Goal: Information Seeking & Learning: Learn about a topic

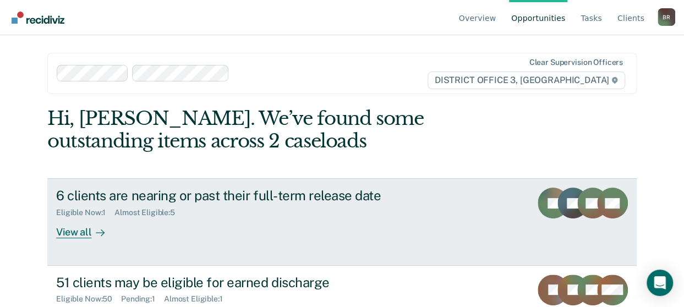
click at [79, 233] on div "View all" at bounding box center [87, 227] width 62 height 21
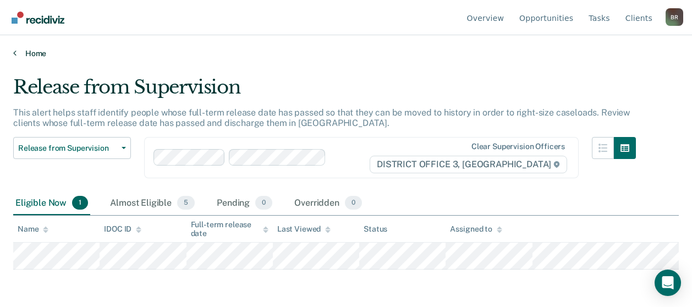
click at [15, 51] on icon at bounding box center [14, 52] width 3 height 9
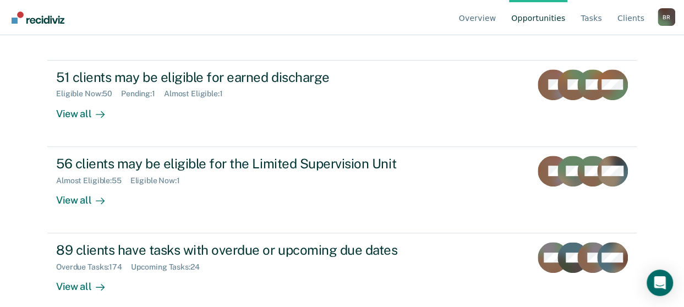
scroll to position [217, 0]
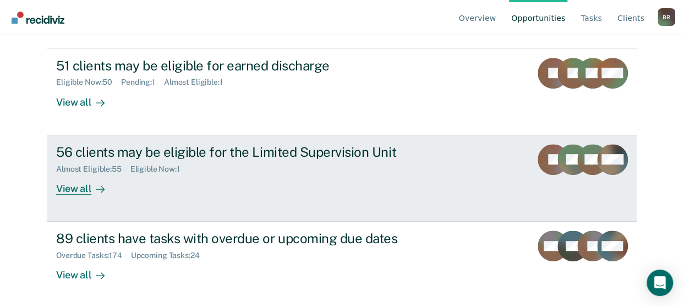
click at [70, 190] on div "View all" at bounding box center [87, 183] width 62 height 21
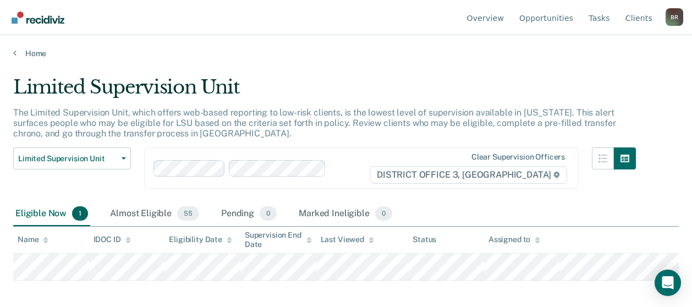
click at [479, 303] on div "Overview Opportunities Tasks Client s [PERSON_NAME] Profile Go to Operations Go…" at bounding box center [346, 153] width 692 height 307
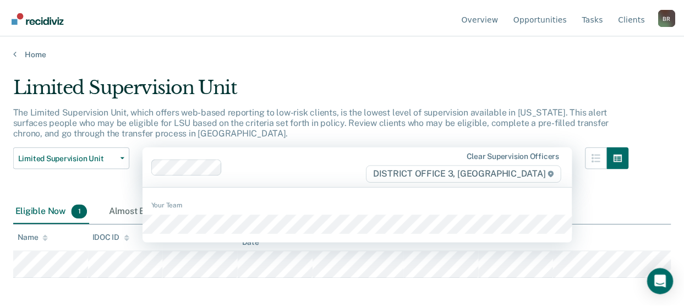
scroll to position [130, 0]
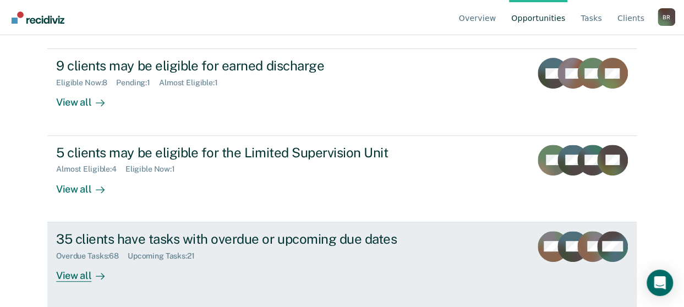
click at [72, 276] on div "View all" at bounding box center [87, 270] width 62 height 21
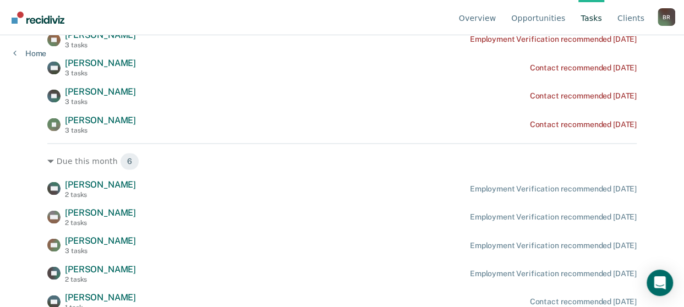
scroll to position [942, 0]
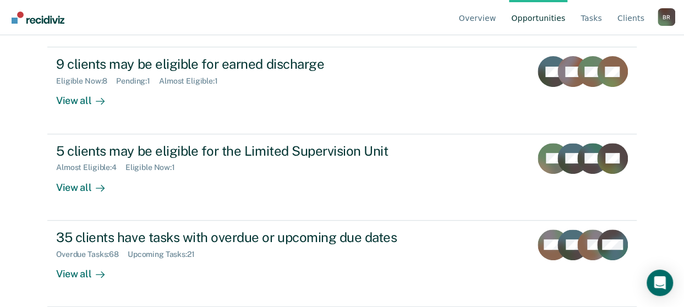
scroll to position [130, 0]
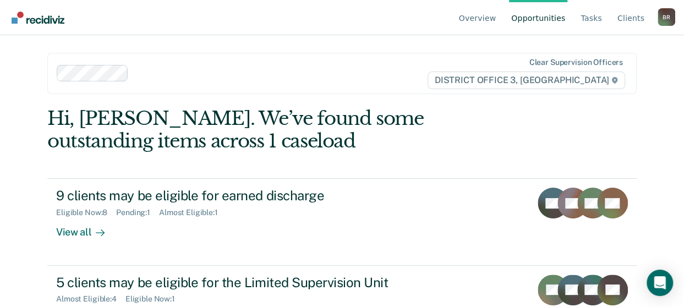
click at [479, 19] on link "Opportunities" at bounding box center [538, 17] width 58 height 35
click at [479, 19] on link "Overview" at bounding box center [478, 17] width 42 height 35
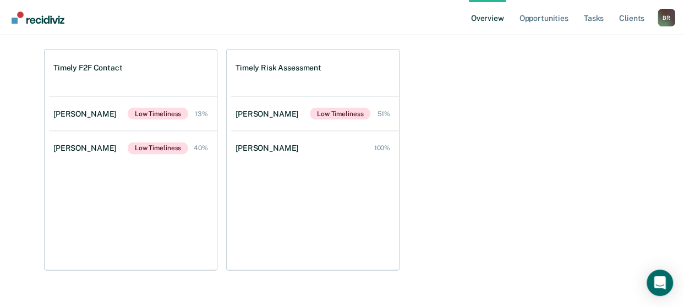
scroll to position [1031, 0]
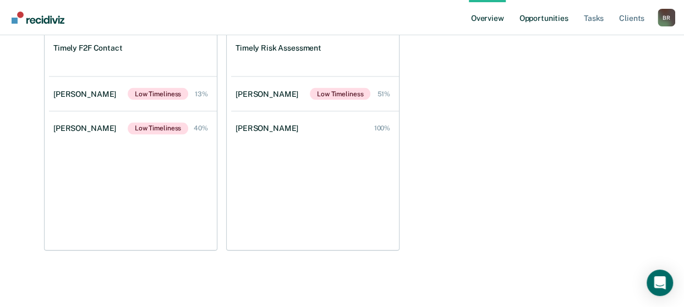
click at [479, 19] on link "Opportunities" at bounding box center [543, 17] width 53 height 35
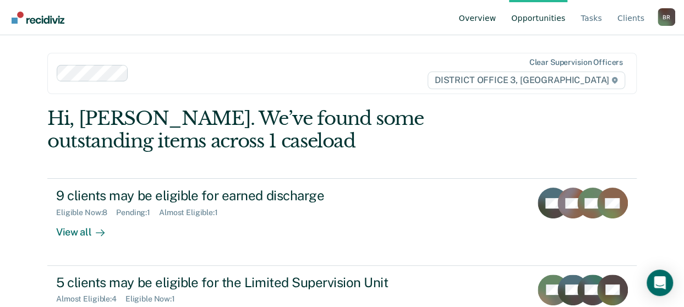
click at [479, 19] on link "Overview" at bounding box center [478, 17] width 42 height 35
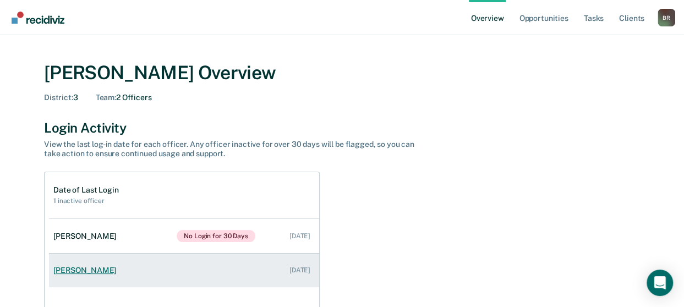
click at [80, 268] on div "Scott Palmer" at bounding box center [86, 270] width 67 height 9
